Goal: Task Accomplishment & Management: Complete application form

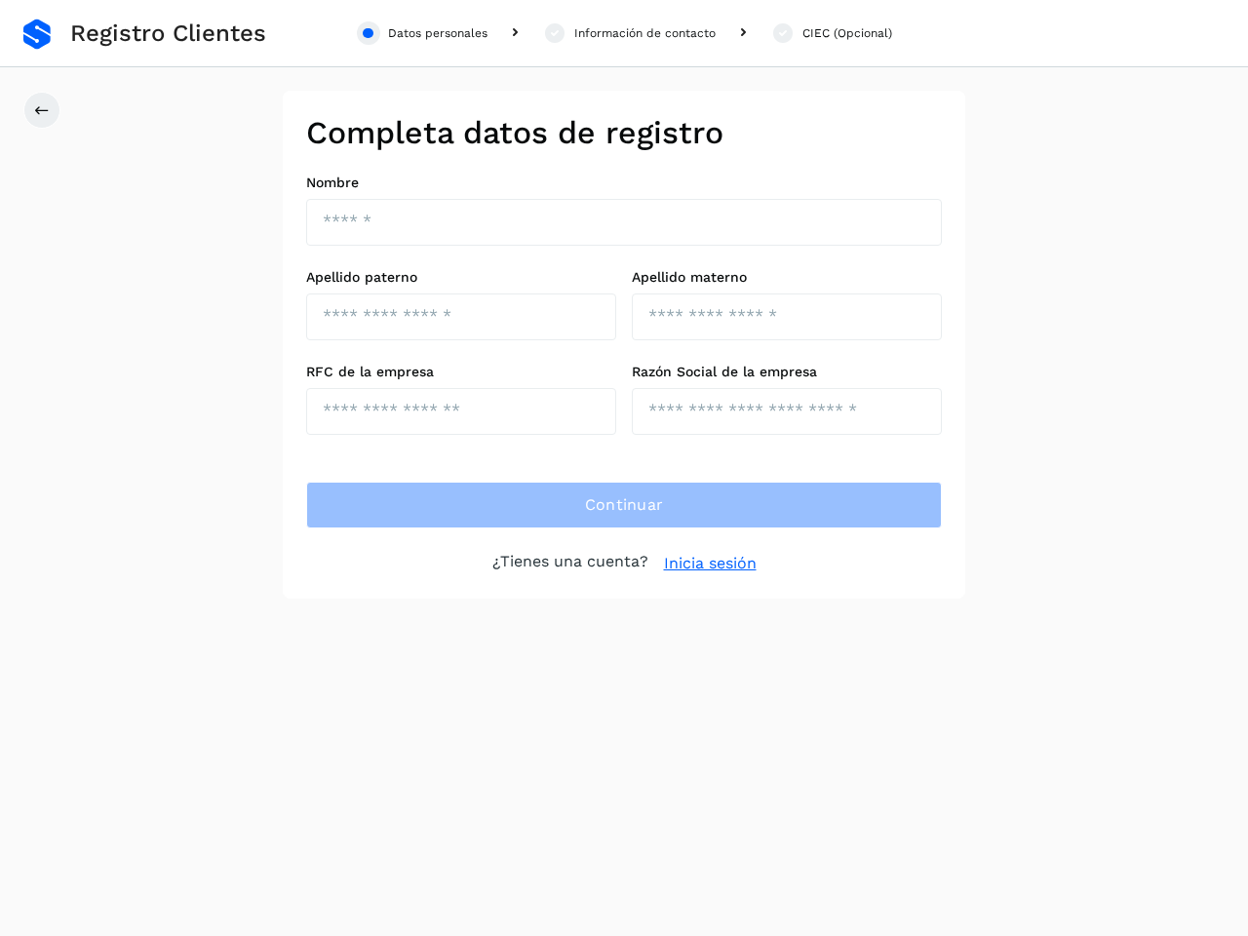
click at [422, 33] on div "Datos personales" at bounding box center [437, 33] width 99 height 18
click at [629, 33] on div "Información de contacto" at bounding box center [644, 33] width 141 height 18
click at [831, 33] on div "CIEC (Opcional)" at bounding box center [847, 33] width 90 height 18
click at [42, 110] on icon at bounding box center [42, 110] width 16 height 16
